Goal: Check status: Check status

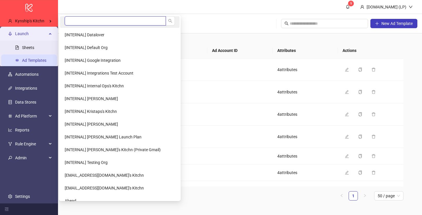
click at [78, 22] on input "search" at bounding box center [115, 20] width 101 height 9
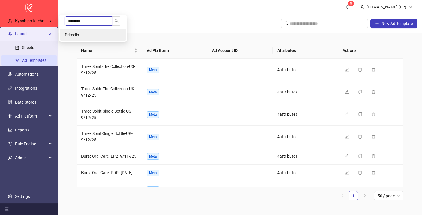
type input "********"
click at [90, 30] on li "Primelis" at bounding box center [93, 35] width 66 height 12
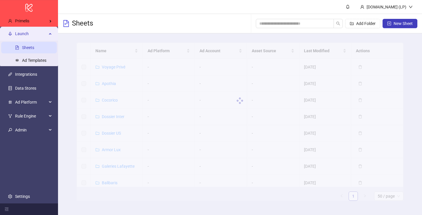
click at [36, 36] on span "Launch" at bounding box center [31, 34] width 32 height 12
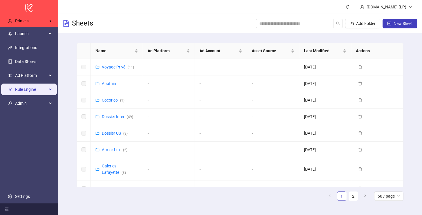
click at [19, 92] on span "Rule Engine" at bounding box center [31, 90] width 32 height 12
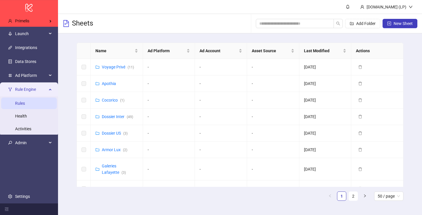
click at [19, 104] on link "Rules" at bounding box center [20, 103] width 10 height 5
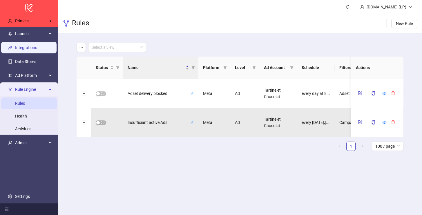
click at [28, 46] on link "Integrations" at bounding box center [26, 47] width 22 height 5
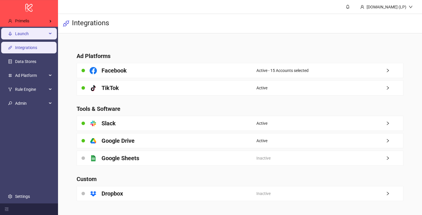
click at [28, 39] on span "Launch" at bounding box center [31, 34] width 32 height 12
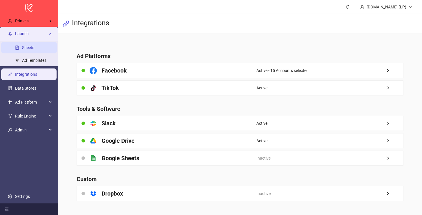
click at [32, 48] on link "Sheets" at bounding box center [28, 47] width 12 height 5
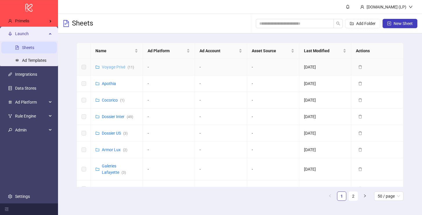
click at [116, 67] on link "Voyage Privé ( 11 )" at bounding box center [118, 67] width 32 height 5
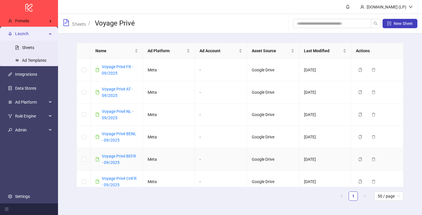
scroll to position [118, 0]
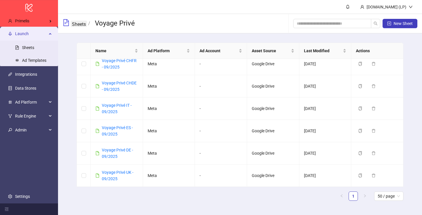
click at [81, 25] on link "Sheets" at bounding box center [79, 24] width 16 height 6
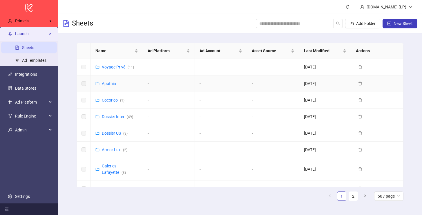
click at [109, 86] on div "Apothia" at bounding box center [109, 83] width 14 height 6
click at [109, 85] on link "Apothia" at bounding box center [109, 83] width 14 height 5
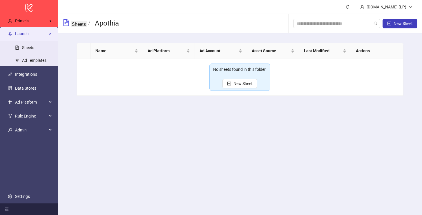
click at [75, 25] on link "Sheets" at bounding box center [79, 24] width 16 height 6
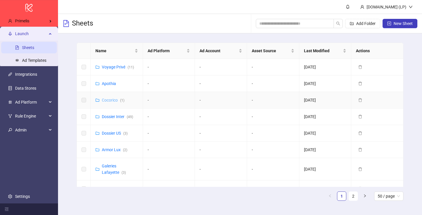
click at [113, 101] on link "Cocorico ( 1 )" at bounding box center [113, 100] width 23 height 5
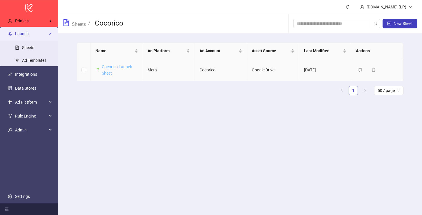
click at [115, 65] on link "Cocorico Launch Sheet" at bounding box center [117, 69] width 30 height 11
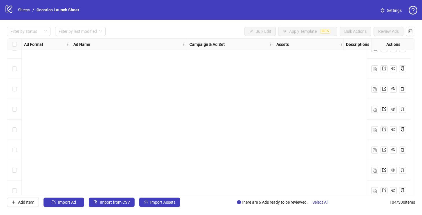
scroll to position [1969, 0]
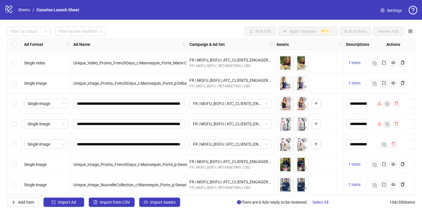
click at [25, 10] on link "Sheets" at bounding box center [24, 10] width 14 height 6
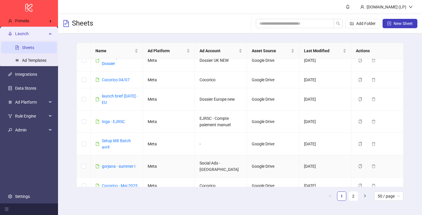
scroll to position [346, 0]
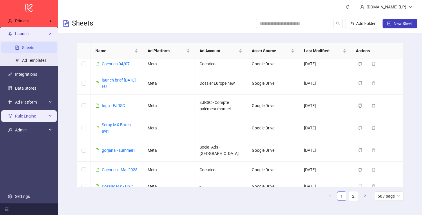
click at [28, 117] on span "Rule Engine" at bounding box center [31, 116] width 32 height 12
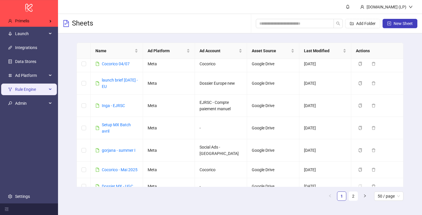
click at [50, 88] on div "Rule Engine" at bounding box center [29, 90] width 56 height 12
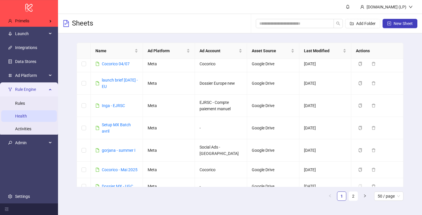
click at [27, 118] on link "Health" at bounding box center [21, 116] width 12 height 5
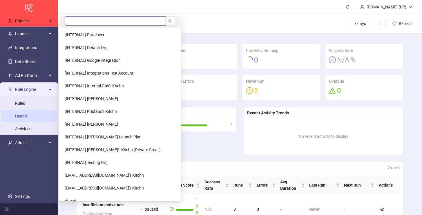
click at [79, 25] on input "search" at bounding box center [115, 20] width 101 height 9
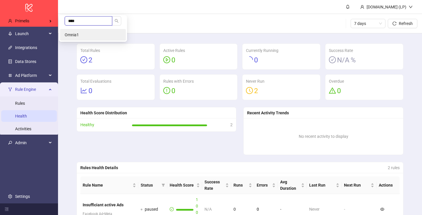
type input "****"
click at [79, 37] on li "Omnia1" at bounding box center [93, 35] width 66 height 12
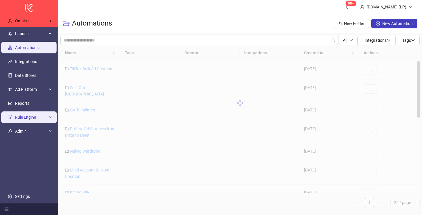
click at [27, 117] on span "Rule Engine" at bounding box center [31, 117] width 32 height 12
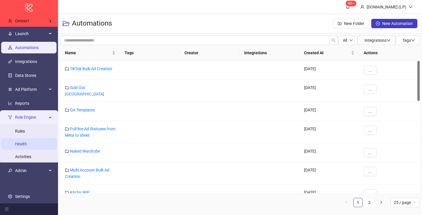
click at [15, 146] on link "Health" at bounding box center [21, 144] width 12 height 5
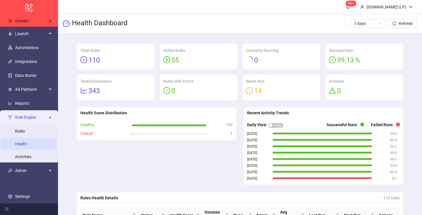
click at [257, 58] on span "0" at bounding box center [256, 60] width 4 height 8
click at [256, 62] on span "0" at bounding box center [256, 60] width 4 height 8
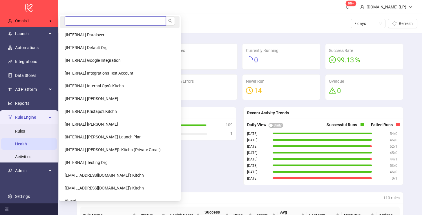
click at [94, 22] on input "search" at bounding box center [115, 20] width 101 height 9
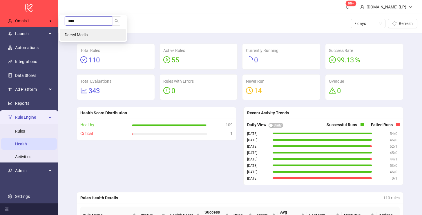
type input "****"
click at [95, 32] on li "Dactyl Media" at bounding box center [93, 35] width 66 height 12
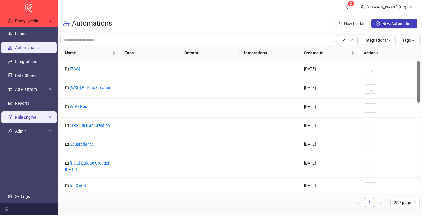
click at [14, 119] on div "Rule Engine" at bounding box center [29, 117] width 56 height 12
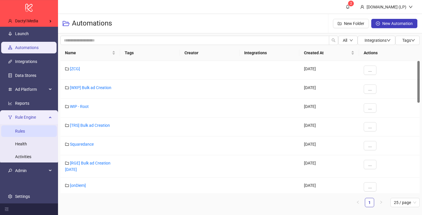
click at [24, 133] on link "Rules" at bounding box center [20, 131] width 10 height 5
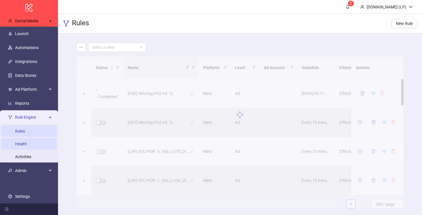
click at [26, 142] on link "Health" at bounding box center [21, 144] width 12 height 5
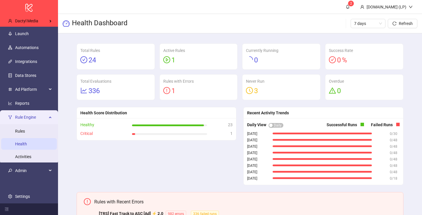
click at [162, 64] on div "Active Rules 1" at bounding box center [199, 57] width 78 height 26
click at [170, 60] on icon "play-circle" at bounding box center [166, 59] width 7 height 7
click at [15, 133] on link "Rules" at bounding box center [20, 131] width 10 height 5
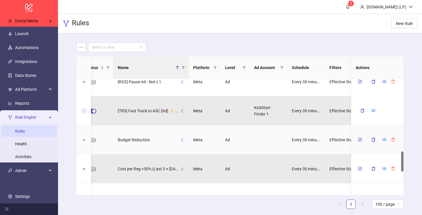
scroll to position [0, 10]
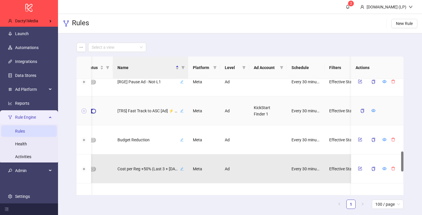
click at [83, 110] on button "Expand row" at bounding box center [83, 111] width 5 height 5
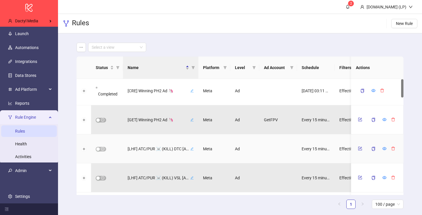
scroll to position [0, 0]
